Goal: Communication & Community: Ask a question

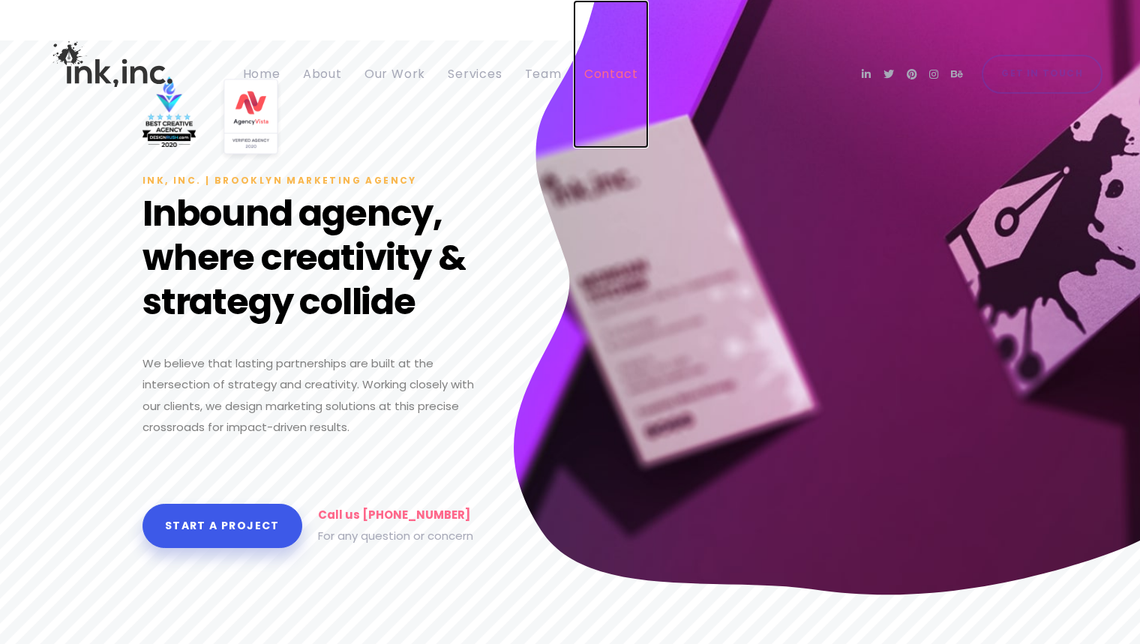
click at [596, 74] on span "Contact" at bounding box center [611, 73] width 54 height 17
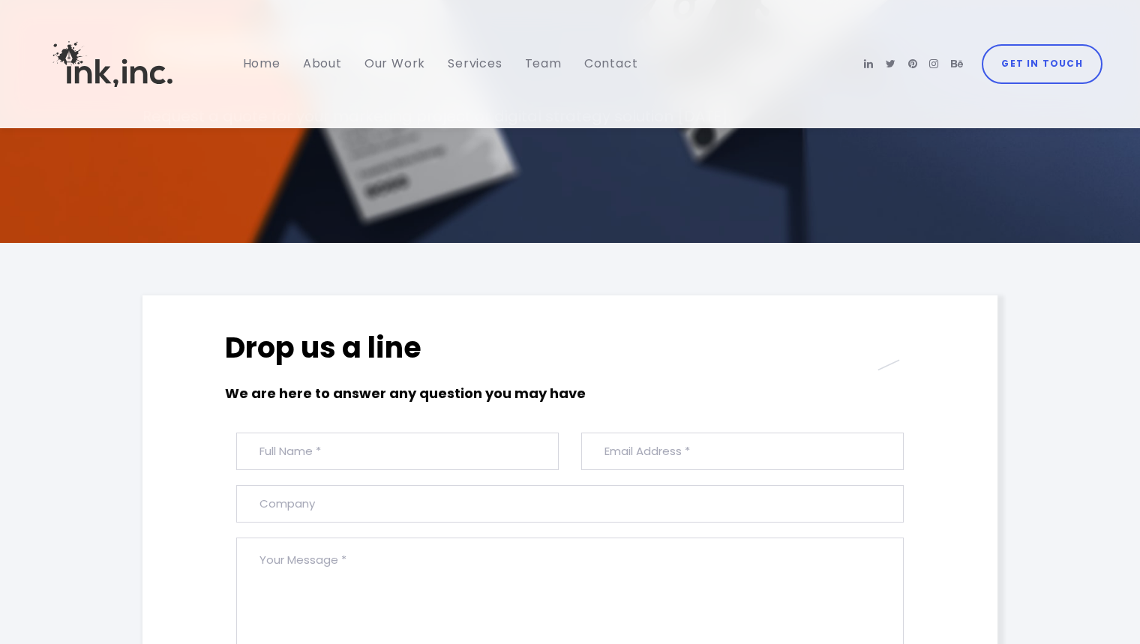
scroll to position [308, 0]
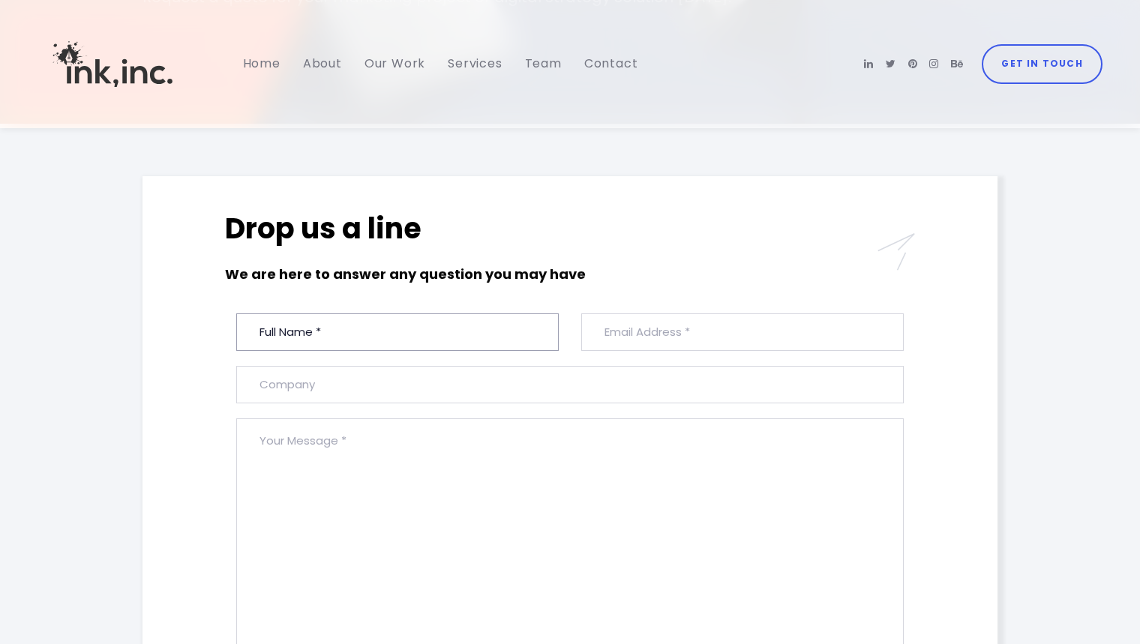
click at [475, 322] on input "text" at bounding box center [397, 333] width 323 height 38
type input "[PERSON_NAME]"
click at [677, 309] on div "#ld_icon_box_689a03f9a1347:hover .iconbox-icon-container defs stop:first-child{…" at bounding box center [783, 262] width 285 height 104
click at [689, 341] on input "email" at bounding box center [742, 333] width 323 height 38
paste input "[PERSON_NAME][EMAIL_ADDRESS][DOMAIN_NAME]"
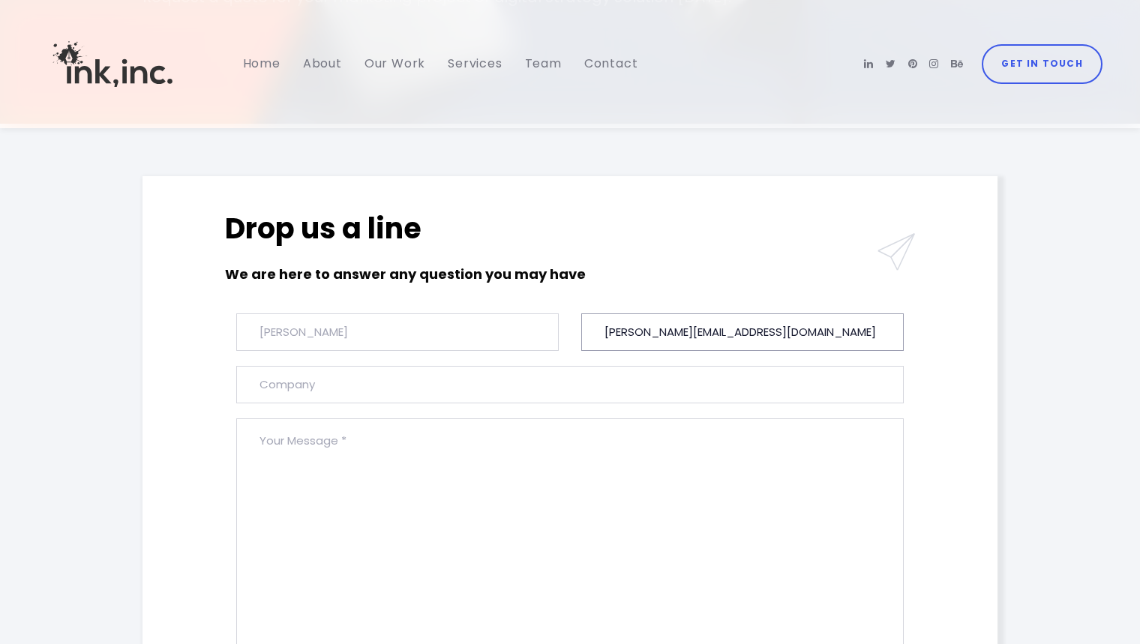
type input "[PERSON_NAME][EMAIL_ADDRESS][DOMAIN_NAME]"
click at [608, 379] on input "text" at bounding box center [570, 385] width 668 height 38
type input "[PERSON_NAME] Consulting"
click at [740, 554] on textarea at bounding box center [570, 538] width 668 height 238
paste textarea "Hello, I came across your agency and was impressed by your work—especially how …"
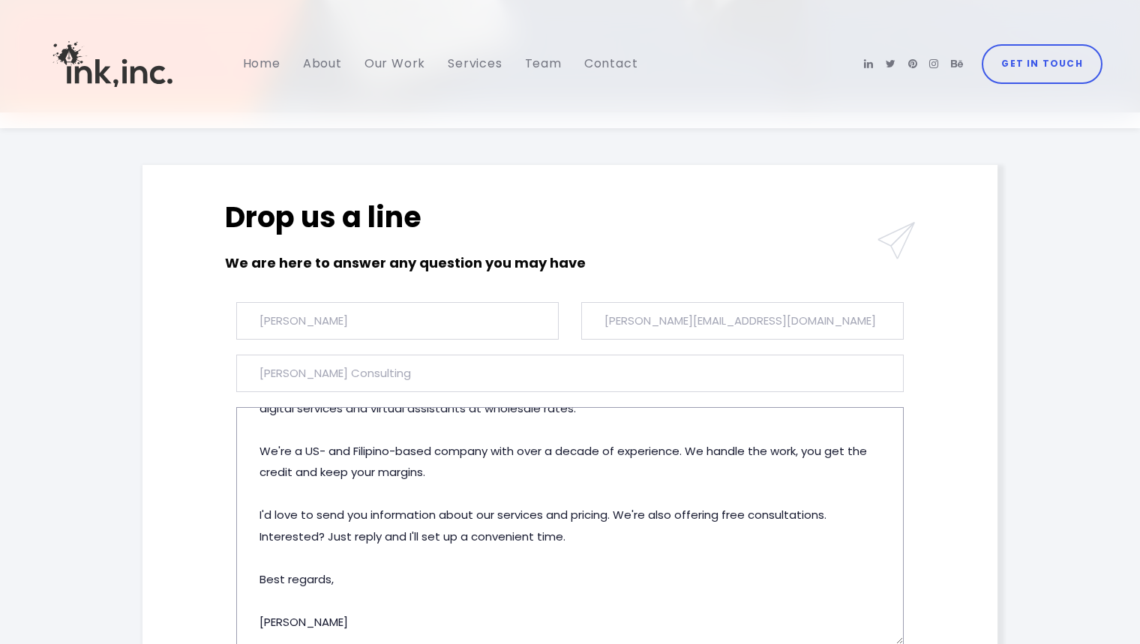
scroll to position [620, 0]
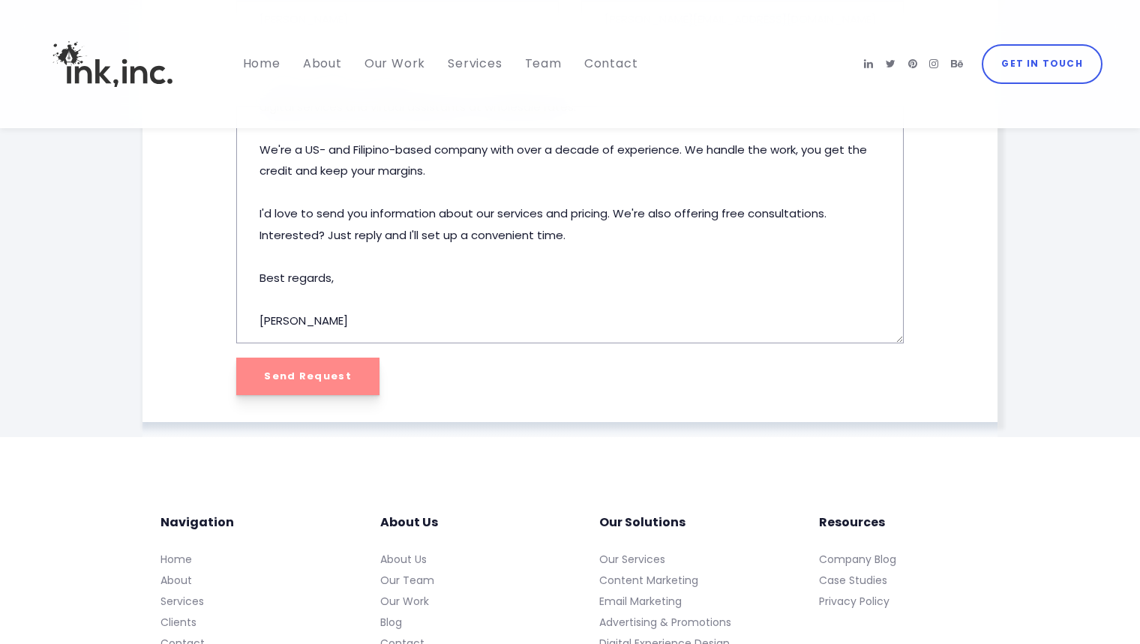
type textarea "Hello, I came across your agency and was impressed by your work—especially how …"
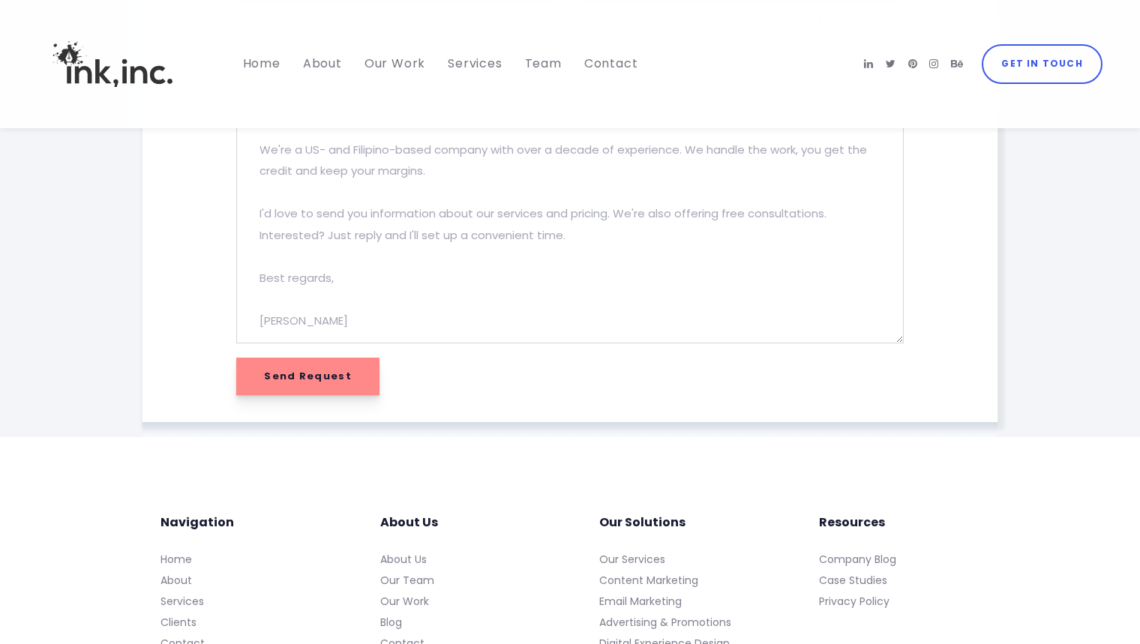
click at [293, 380] on input "Send Request" at bounding box center [307, 377] width 143 height 38
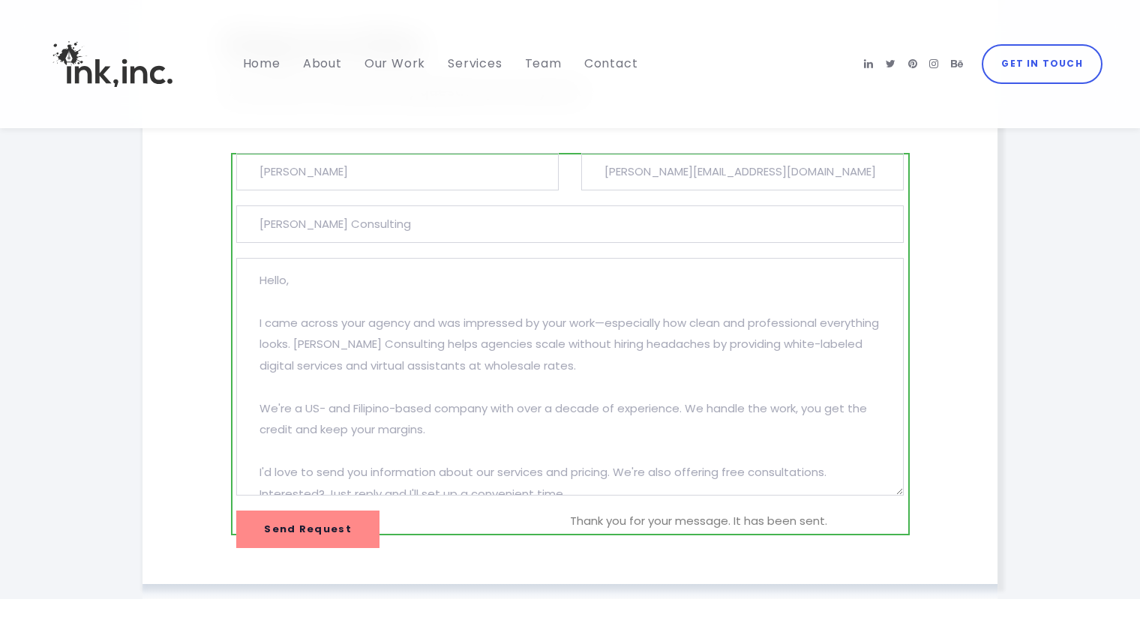
scroll to position [318, 0]
